Goal: Information Seeking & Learning: Learn about a topic

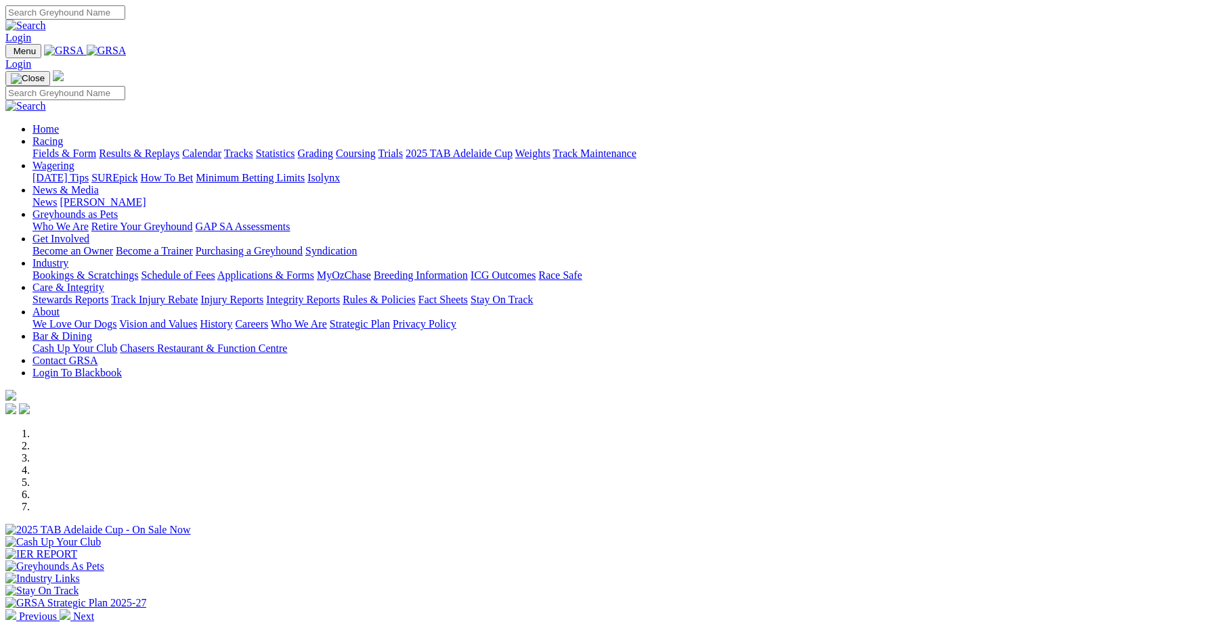
scroll to position [468, 0]
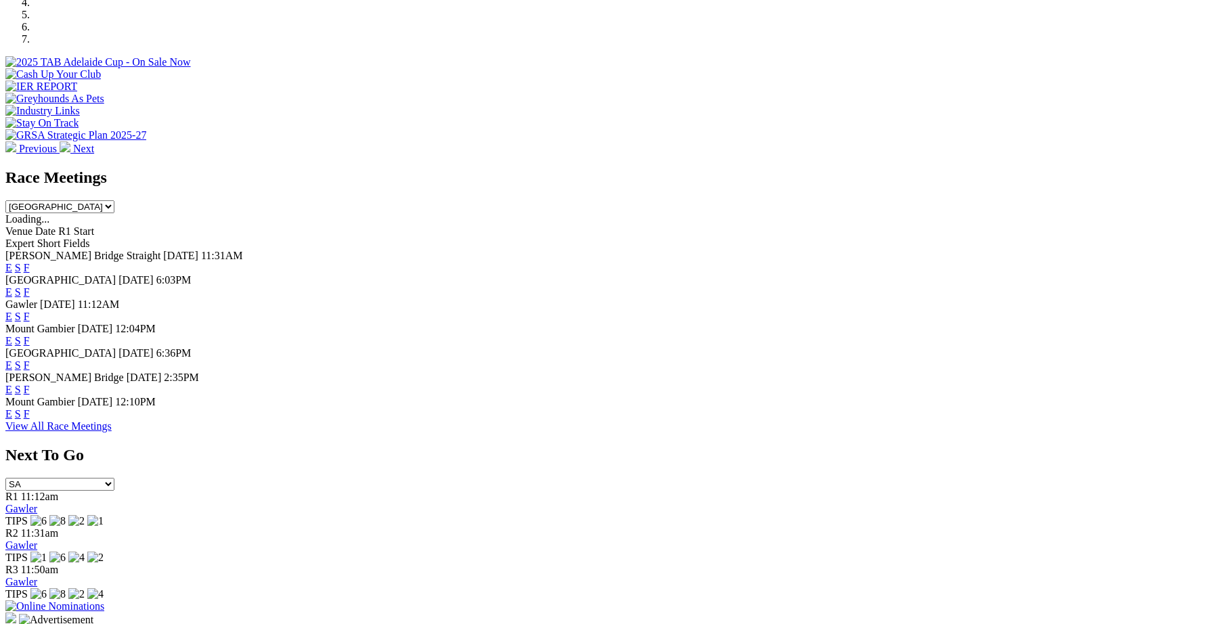
click at [30, 391] on link "F" at bounding box center [27, 390] width 6 height 12
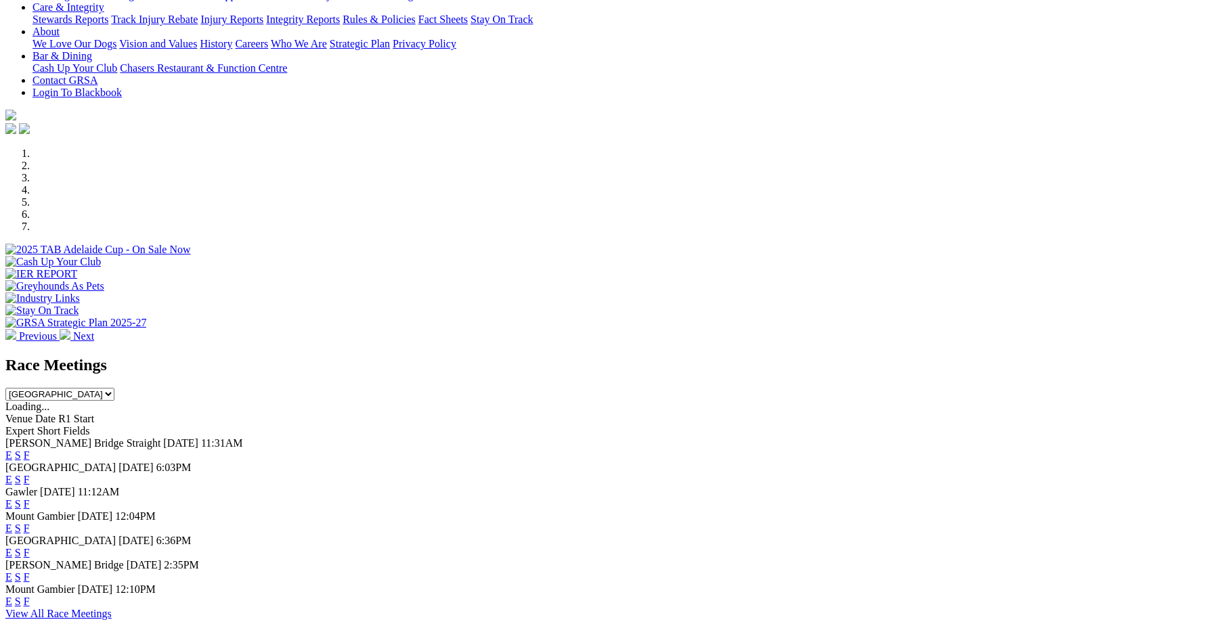
scroll to position [280, 0]
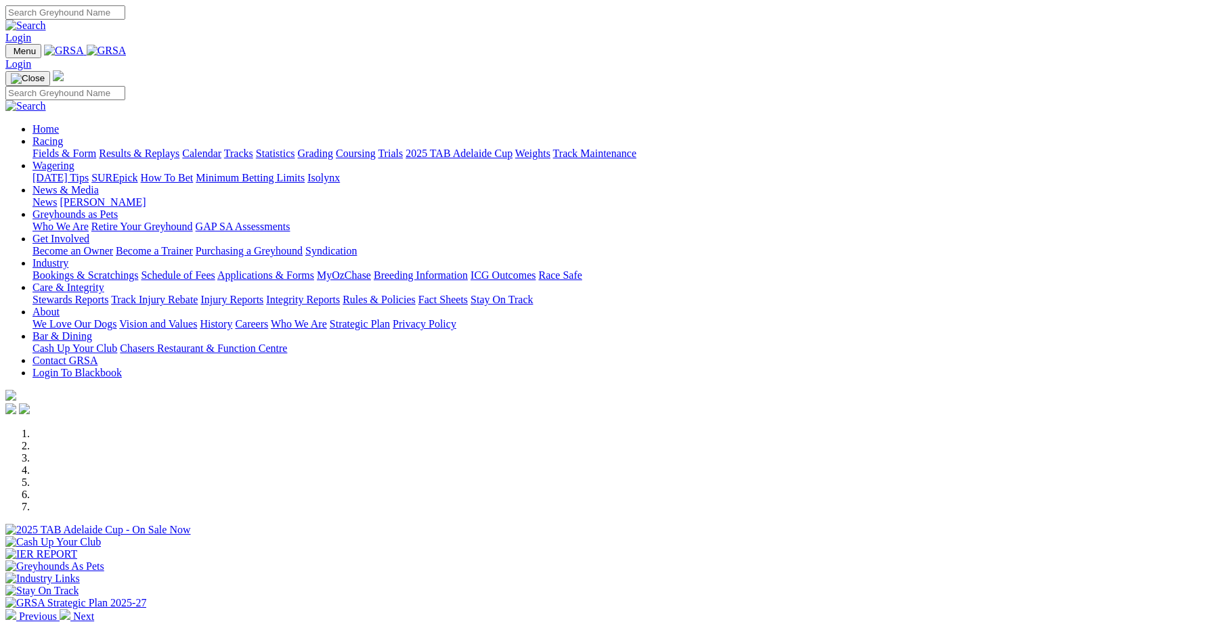
scroll to position [280, 0]
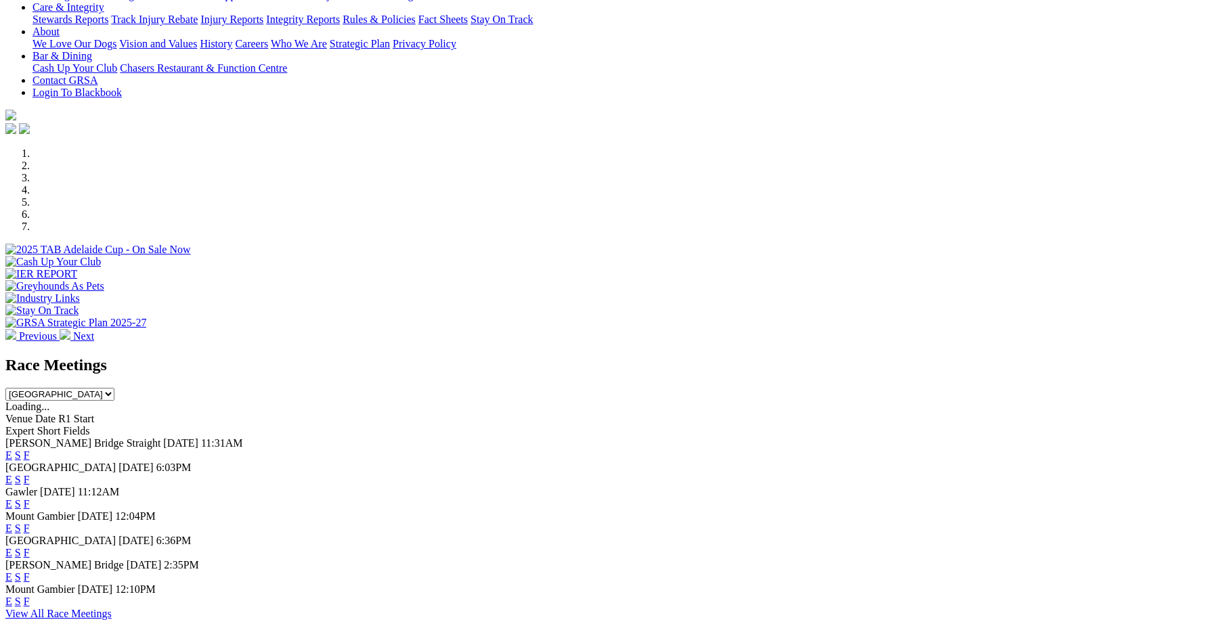
click at [30, 547] on link "F" at bounding box center [27, 553] width 6 height 12
